Goal: Navigation & Orientation: Find specific page/section

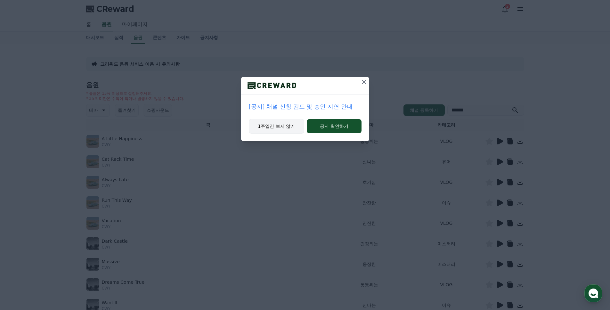
click at [275, 121] on button "1주일간 보지 않기" at bounding box center [277, 126] width 56 height 15
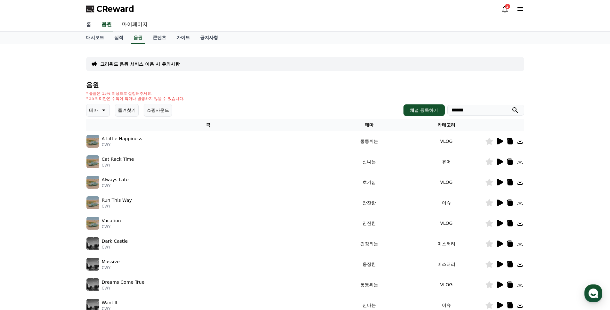
click at [85, 28] on link "홈" at bounding box center [88, 24] width 15 height 13
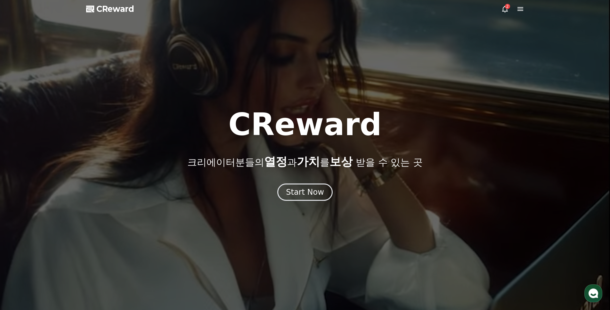
drag, startPoint x: 282, startPoint y: 144, endPoint x: 292, endPoint y: 176, distance: 33.1
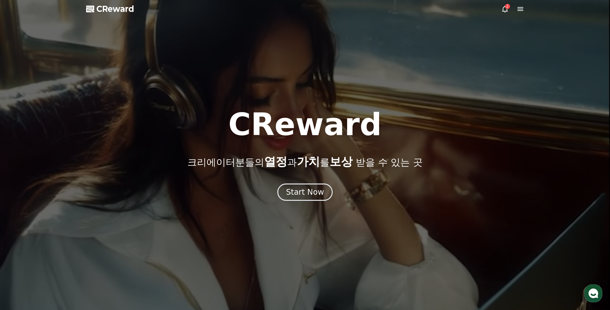
click at [287, 171] on div "CReward 크리에이터분들의 열정 과 가치 를 보상 받을 수 있는 곳 Start Now" at bounding box center [305, 155] width 610 height 92
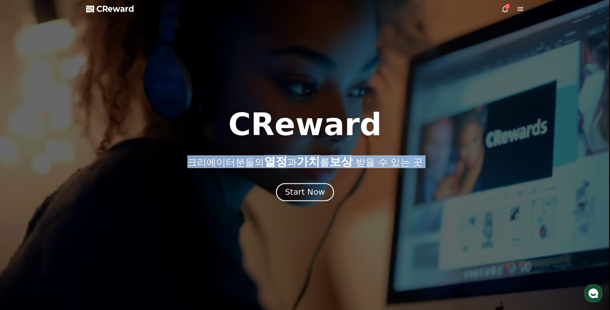
click at [311, 190] on div "Start Now" at bounding box center [305, 192] width 40 height 11
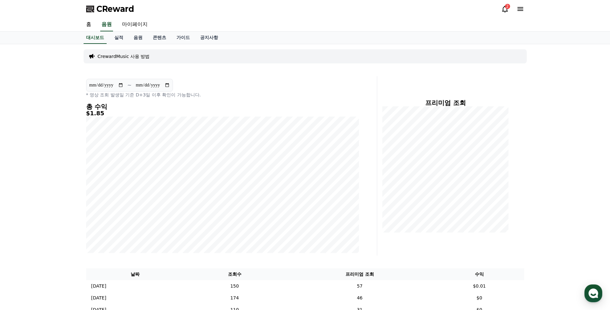
click at [508, 11] on icon at bounding box center [505, 9] width 8 height 8
